Goal: Task Accomplishment & Management: Manage account settings

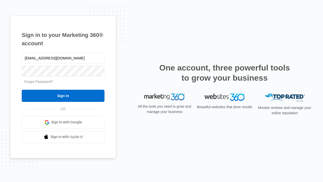
type input "dankie614@gmail.com"
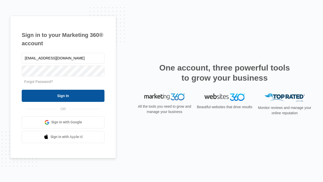
click at [63, 95] on input "Sign In" at bounding box center [63, 95] width 83 height 12
